Goal: Task Accomplishment & Management: Use online tool/utility

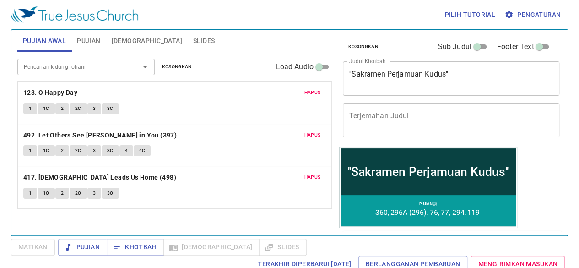
click at [445, 73] on textarea "''Sakramen Perjamuan Kudus''" at bounding box center [451, 78] width 204 height 17
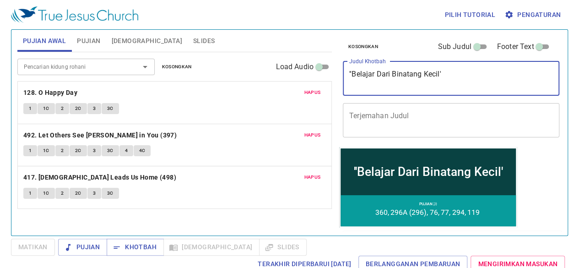
type textarea "''Belajar Dari Binatang Kecil'"
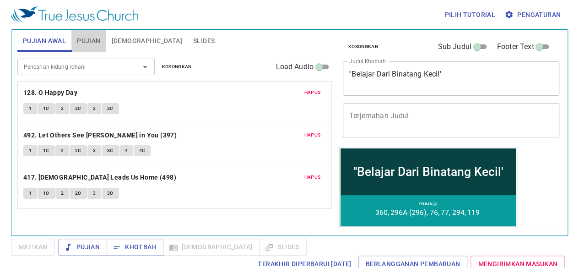
click at [82, 42] on span "Pujian" at bounding box center [88, 40] width 23 height 11
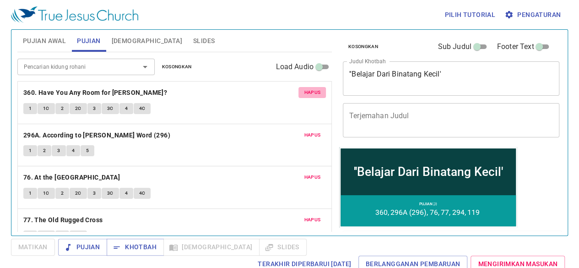
click at [308, 91] on span "Hapus" at bounding box center [312, 92] width 16 height 8
click at [308, 131] on span "Hapus" at bounding box center [312, 135] width 16 height 8
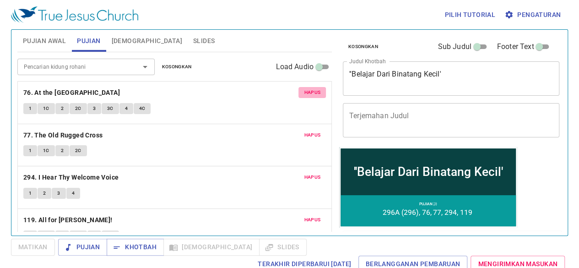
click at [308, 91] on span "Hapus" at bounding box center [312, 92] width 16 height 8
click at [308, 131] on span "Hapus" at bounding box center [312, 135] width 16 height 8
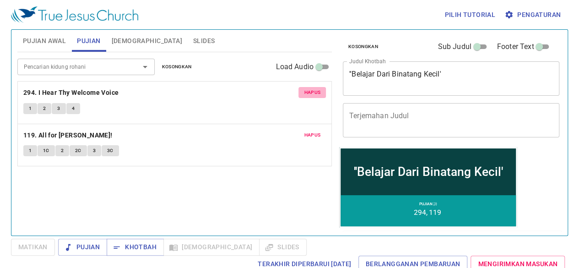
click at [308, 91] on span "Hapus" at bounding box center [312, 92] width 16 height 8
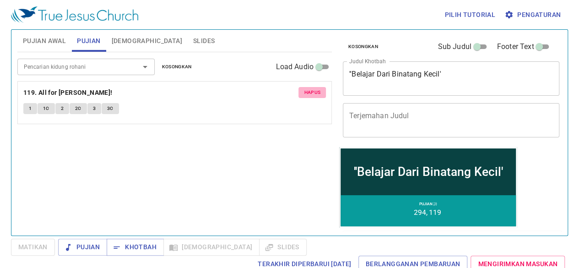
click at [308, 91] on span "Hapus" at bounding box center [312, 92] width 16 height 8
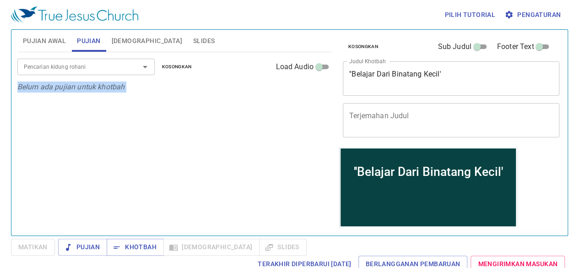
click at [308, 91] on p "Belum ada pujian untuk khotbah" at bounding box center [174, 86] width 314 height 11
click at [79, 70] on input "Pencarian kidung rohani" at bounding box center [72, 66] width 105 height 11
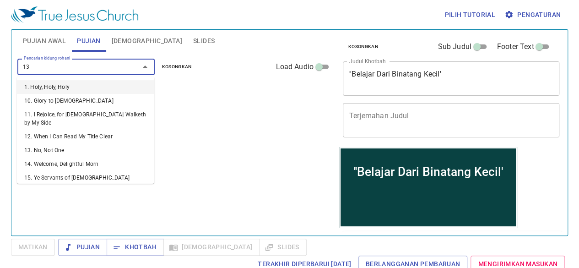
type input "131"
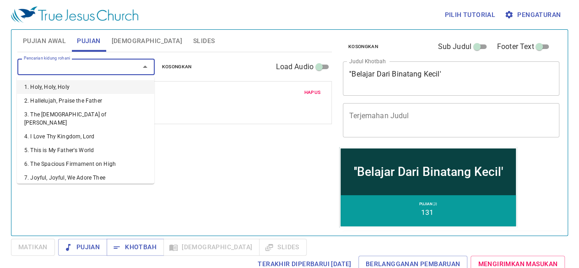
click at [79, 70] on input "Pencarian kidung rohani" at bounding box center [72, 66] width 105 height 11
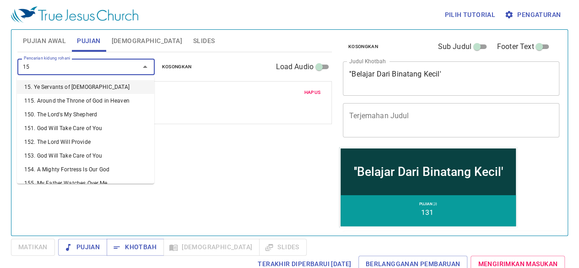
type input "153"
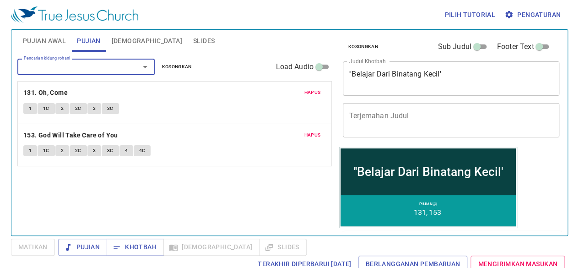
click at [573, 114] on div "Pilih tutorial Pengaturan Pujian Awal Pujian Alkitab Slides Pencarian kidung ro…" at bounding box center [289, 134] width 579 height 268
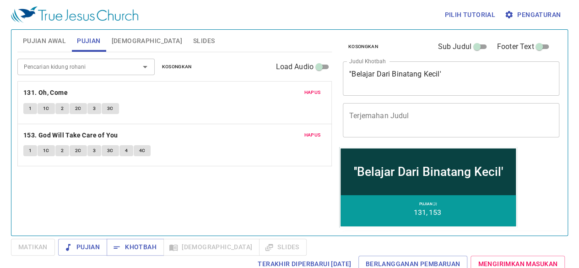
click at [246, 224] on div "Pencarian kidung rohani Pencarian kidung rohani Kosongkan Load Audio Hapus 131.…" at bounding box center [174, 139] width 314 height 175
click at [49, 43] on span "Pujian Awal" at bounding box center [44, 40] width 43 height 11
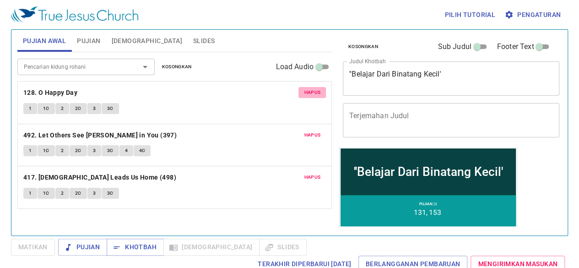
click at [308, 87] on button "Hapus" at bounding box center [311, 92] width 27 height 11
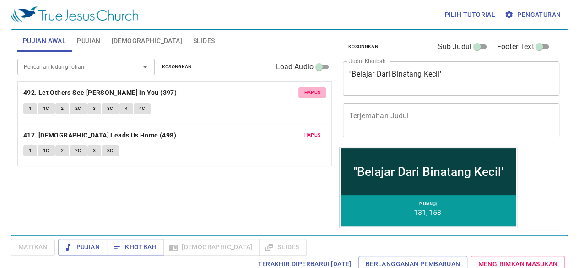
click at [308, 87] on button "Hapus" at bounding box center [311, 92] width 27 height 11
click at [308, 130] on button "Hapus" at bounding box center [311, 135] width 27 height 11
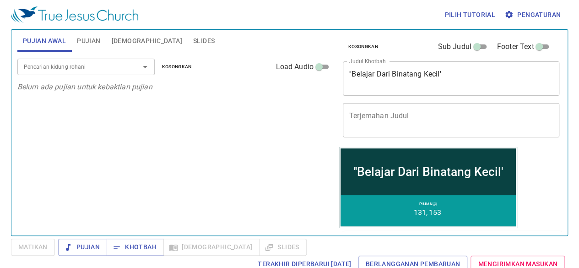
click at [120, 65] on input "Pencarian kidung rohani" at bounding box center [72, 66] width 105 height 11
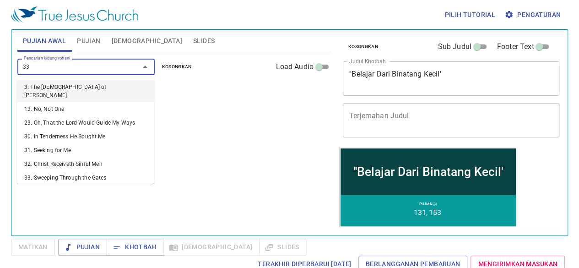
type input "333"
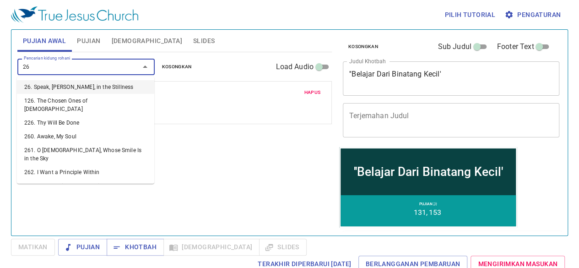
type input "263"
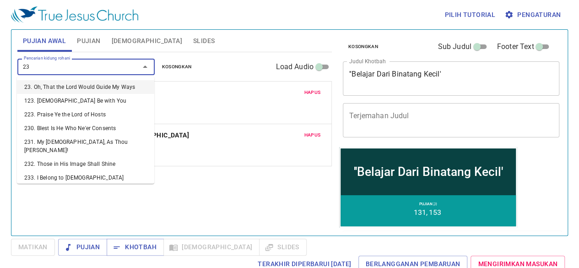
type input "234"
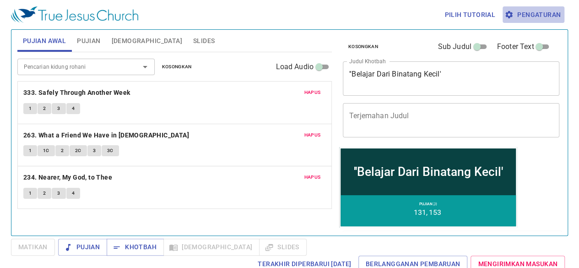
click at [534, 21] on button "Pengaturan" at bounding box center [533, 14] width 62 height 17
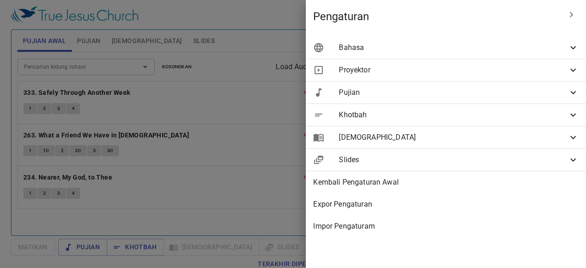
click at [409, 45] on span "Bahasa" at bounding box center [453, 47] width 229 height 11
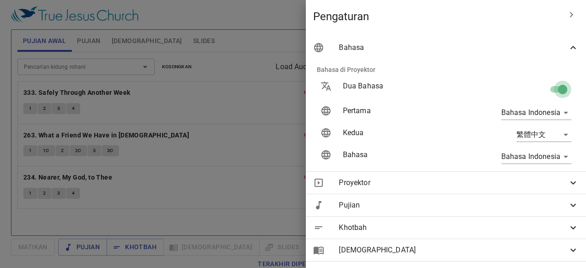
click at [554, 94] on input "checkbox" at bounding box center [562, 90] width 52 height 17
checkbox input "false"
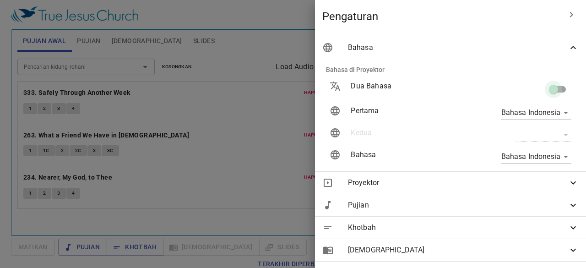
click at [554, 94] on input "checkbox" at bounding box center [553, 90] width 52 height 17
checkbox input "true"
type input "en"
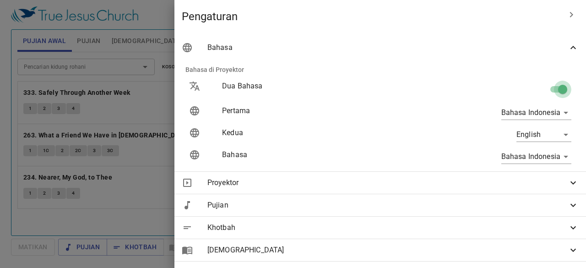
click at [554, 94] on input "checkbox" at bounding box center [562, 90] width 52 height 17
checkbox input "false"
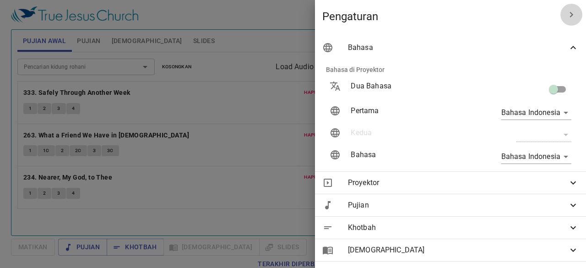
click at [566, 10] on icon "button" at bounding box center [571, 14] width 11 height 11
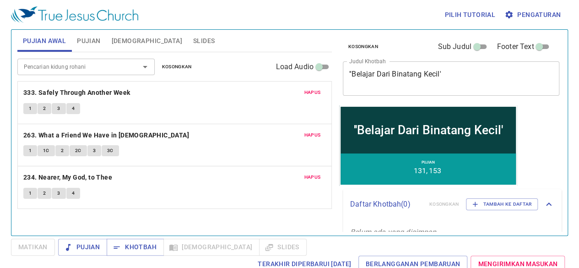
click at [528, 18] on span "Pengaturan" at bounding box center [533, 14] width 54 height 11
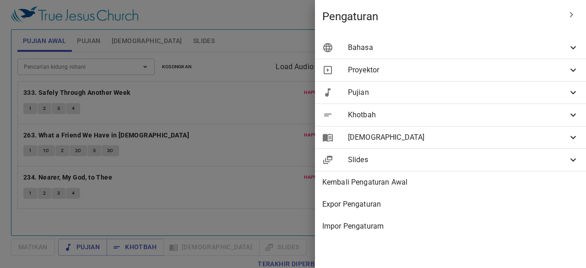
click at [406, 151] on div "Slides" at bounding box center [450, 160] width 271 height 22
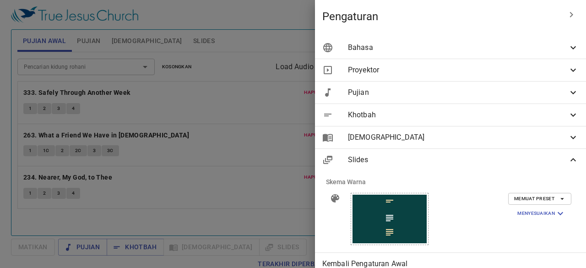
scroll to position [61, 0]
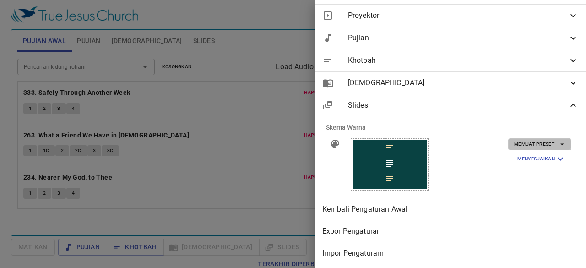
click at [537, 140] on span "Memuat Preset" at bounding box center [539, 144] width 51 height 8
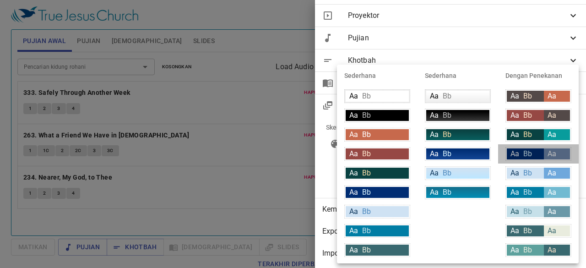
click at [524, 148] on div "Aa Bb" at bounding box center [525, 153] width 37 height 11
type input "#002d73"
type input "#daf5ff"
type input "#7189ae"
type input "#ffffff"
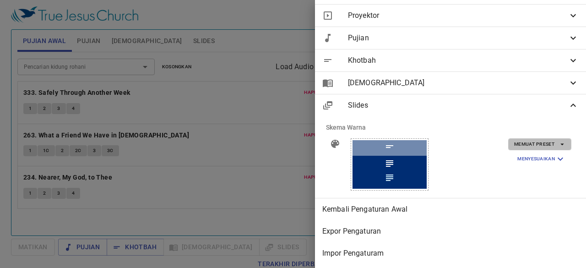
click at [521, 140] on span "Memuat Preset" at bounding box center [539, 144] width 51 height 8
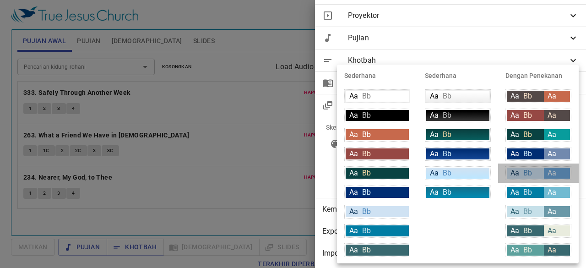
click at [528, 167] on div "Aa Bb" at bounding box center [525, 172] width 37 height 11
type input "#cfe2f3"
type input "#063056"
type input "#4c89be"
type input "#6fa8dc"
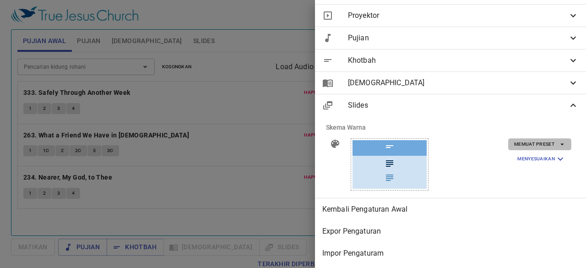
click at [528, 140] on span "Memuat Preset" at bounding box center [539, 144] width 51 height 8
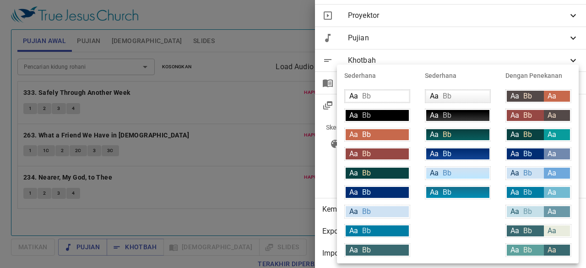
click at [258, 171] on div at bounding box center [293, 134] width 586 height 268
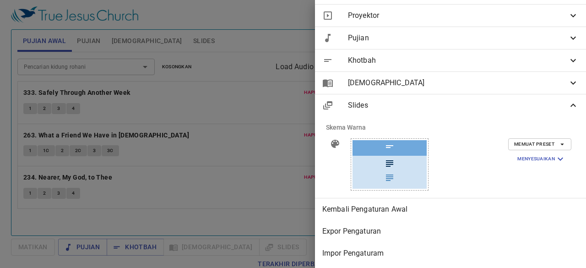
click at [567, 10] on icon at bounding box center [572, 15] width 11 height 11
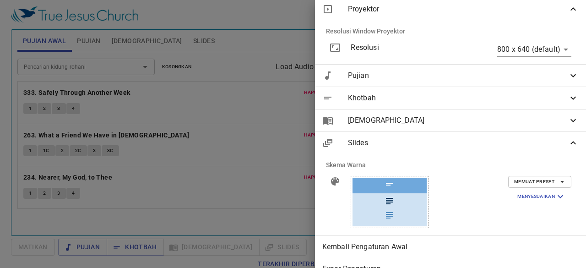
click at [567, 5] on icon at bounding box center [572, 9] width 11 height 11
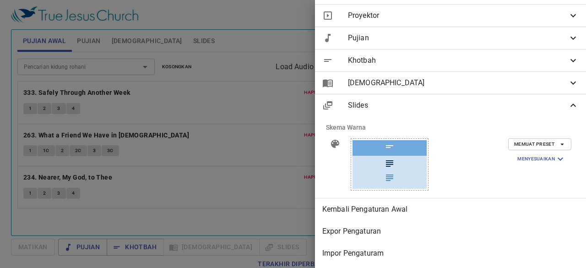
scroll to position [0, 0]
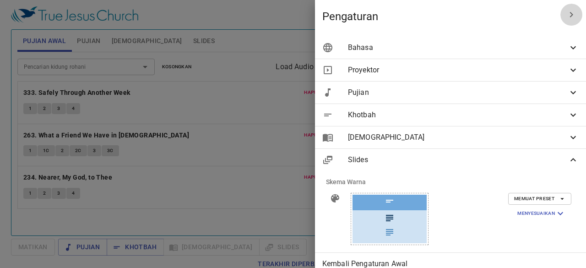
click at [573, 14] on button "button" at bounding box center [571, 15] width 22 height 22
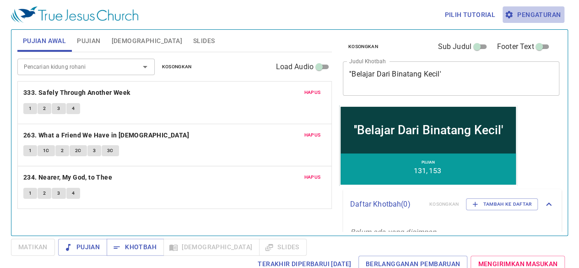
click at [523, 22] on button "Pengaturan" at bounding box center [533, 14] width 62 height 17
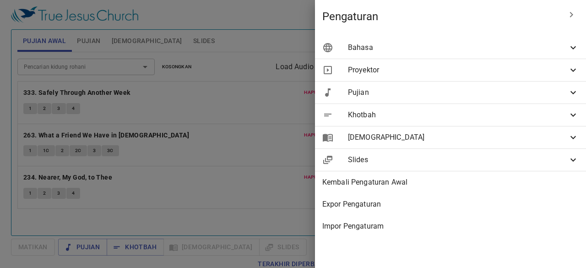
click at [497, 114] on span "Khotbah" at bounding box center [458, 114] width 220 height 11
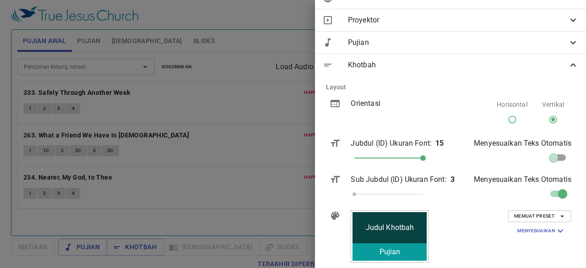
scroll to position [108, 0]
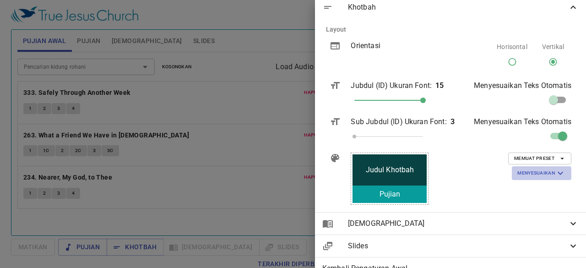
click at [526, 167] on button "Menyesuaikan" at bounding box center [541, 173] width 59 height 14
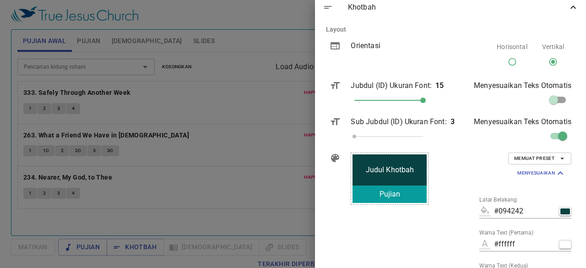
scroll to position [167, 0]
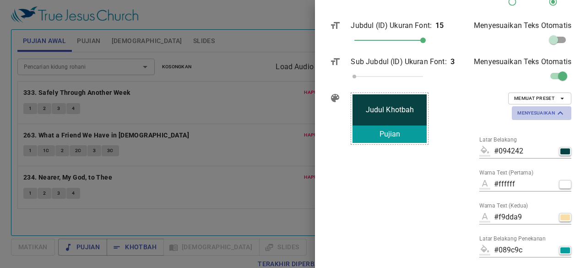
click at [535, 118] on span "Menyesuaikan" at bounding box center [541, 113] width 49 height 11
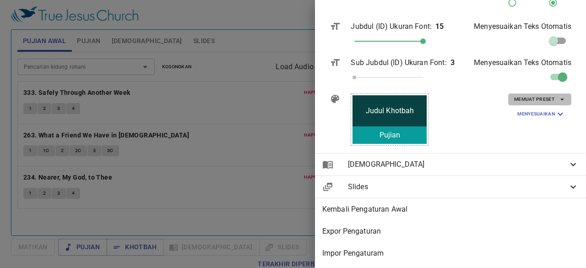
click at [527, 101] on span "Memuat Preset" at bounding box center [539, 99] width 51 height 8
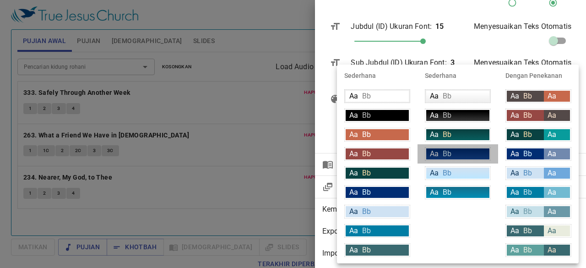
click at [475, 144] on li "Aa Bb" at bounding box center [457, 153] width 81 height 19
type input "linear-gradient(180deg, rgba(0,45,115,1) 10%, rgba(18,69,148,1) 100%)"
type input "#daf5ff"
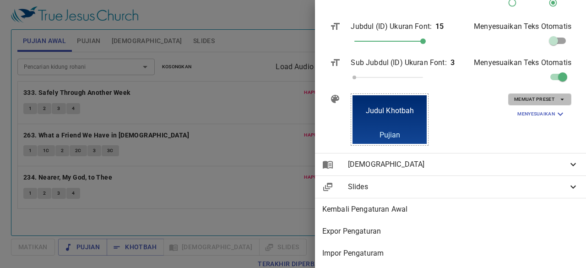
click at [518, 95] on span "Memuat Preset" at bounding box center [539, 99] width 51 height 8
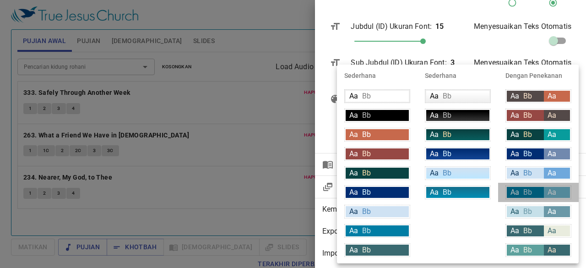
click at [530, 188] on span "Bb" at bounding box center [527, 192] width 9 height 9
type input "#007DA4"
type input "#c6e0e9"
type input "#71bad1"
type input "#ffffff"
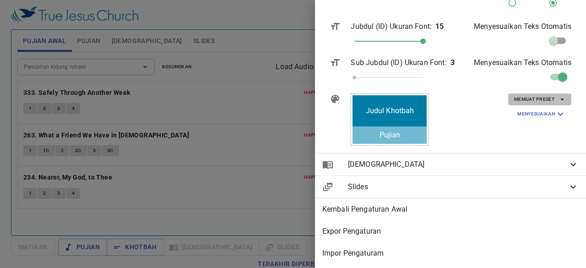
click at [535, 97] on span "Memuat Preset" at bounding box center [539, 99] width 51 height 8
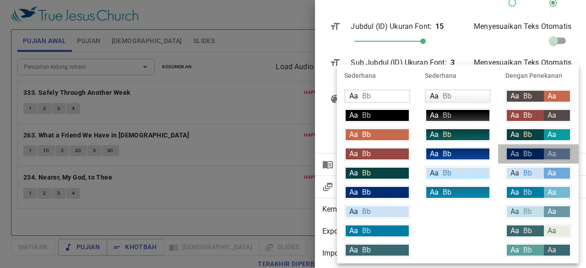
click at [536, 150] on div "Aa Bb" at bounding box center [525, 153] width 37 height 11
type input "#002d73"
type input "#daf5ff"
type input "#7189ae"
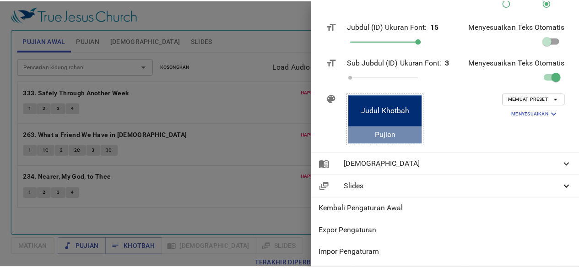
scroll to position [0, 0]
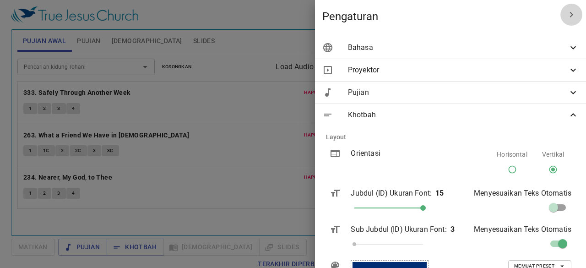
click at [566, 12] on icon "button" at bounding box center [571, 14] width 11 height 11
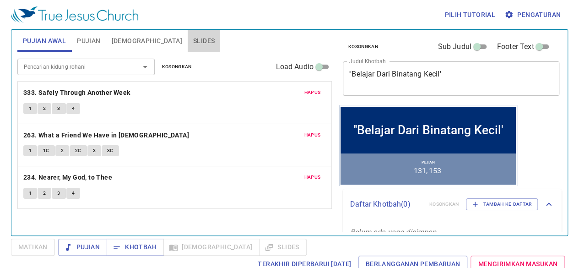
click at [193, 37] on span "Slides" at bounding box center [204, 40] width 22 height 11
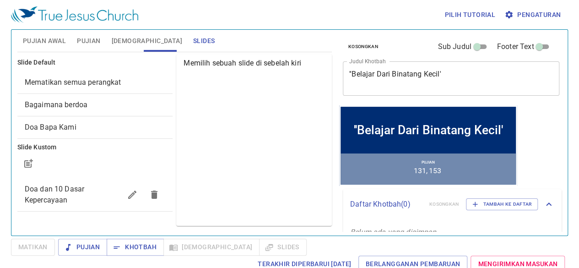
click at [297, 249] on div "Matikan Pujian Khotbah Alkitab Slides Terakhir Diperbarui 2/7/2025 Berlangganan…" at bounding box center [289, 254] width 557 height 33
click at [59, 84] on span "Mematikan semua perangkat" at bounding box center [73, 82] width 97 height 9
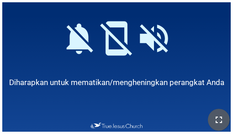
click at [221, 112] on button "button" at bounding box center [219, 120] width 22 height 22
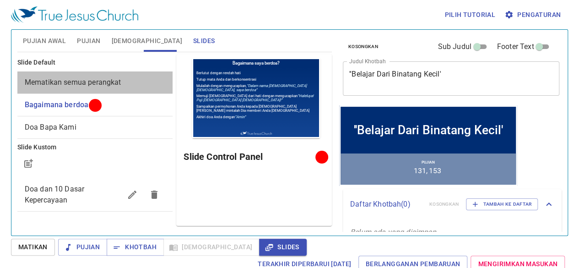
click at [124, 86] on span "Mematikan semua perangkat" at bounding box center [95, 82] width 141 height 11
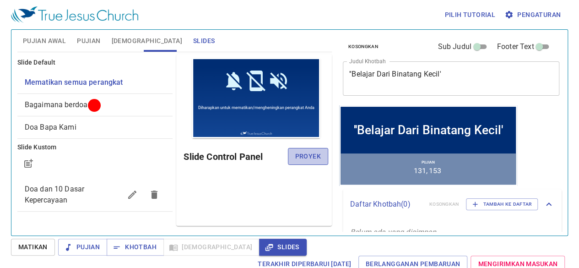
click at [305, 152] on span "Proyek" at bounding box center [308, 156] width 26 height 11
click at [38, 36] on span "Pujian Awal" at bounding box center [44, 40] width 43 height 11
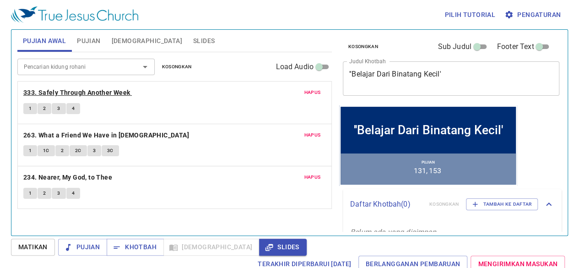
click at [107, 92] on b "333. Safely Through Another Week" at bounding box center [76, 92] width 107 height 11
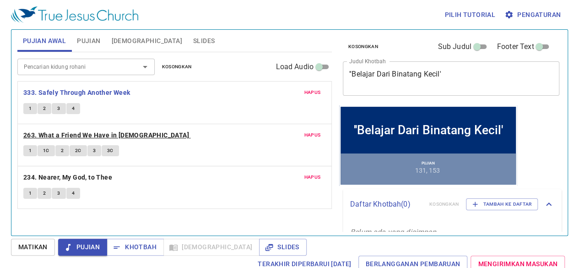
click at [135, 135] on b "263. What a Friend We Have in [DEMOGRAPHIC_DATA]" at bounding box center [106, 135] width 166 height 11
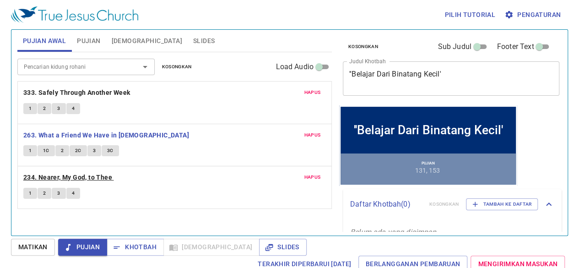
click at [108, 177] on b "234. Nearer, My God, to Thee" at bounding box center [67, 177] width 89 height 11
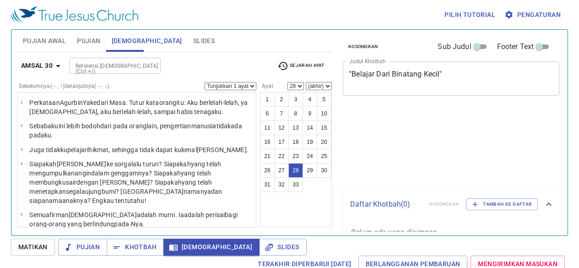
select select "28"
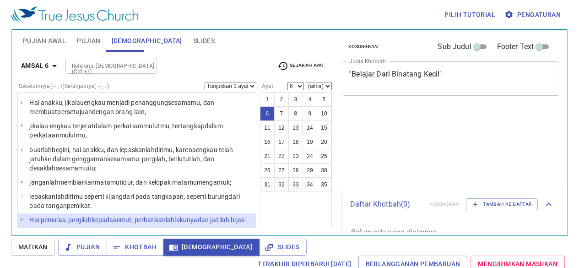
select select "6"
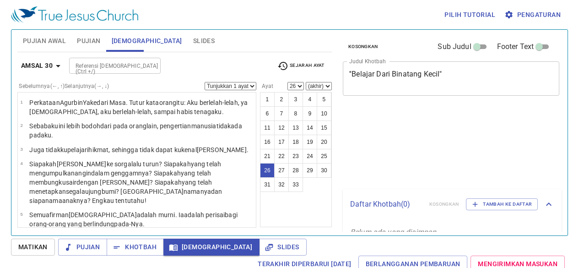
select select "26"
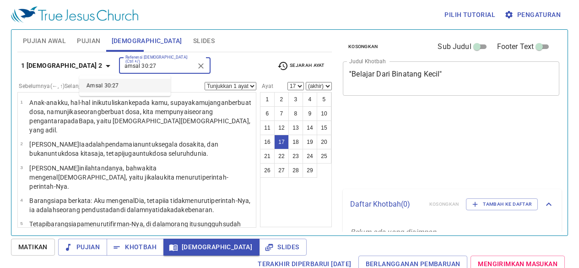
select select "17"
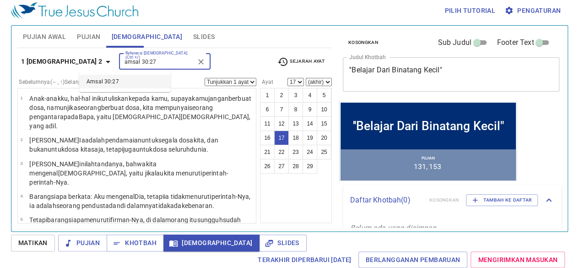
scroll to position [423, 0]
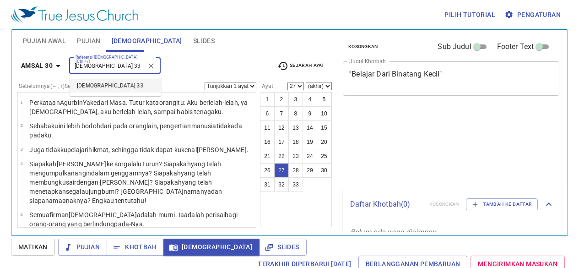
select select "27"
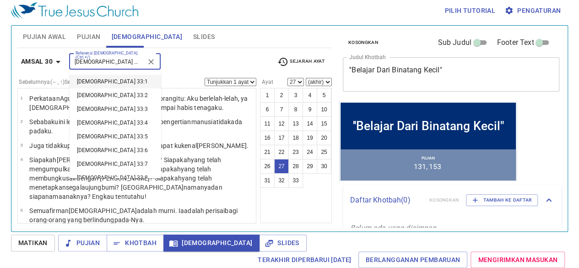
type input "mazmur 33::"
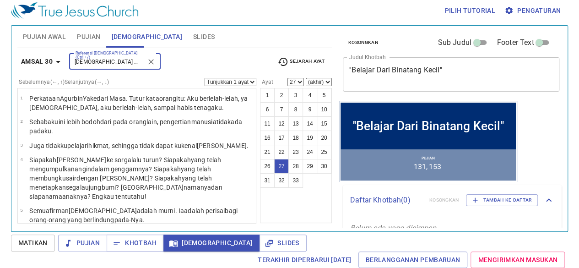
scroll to position [612, 0]
